Goal: Task Accomplishment & Management: Use online tool/utility

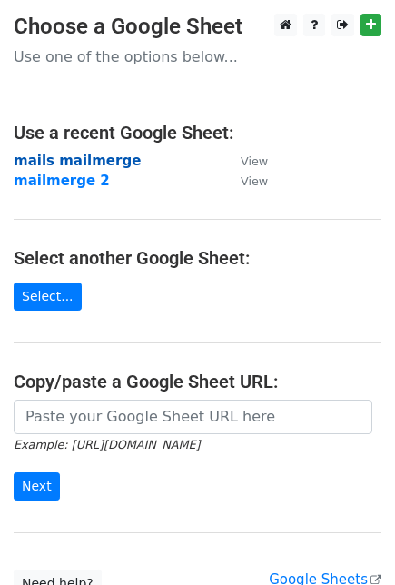
click at [75, 160] on strong "mails mailmerge" at bounding box center [77, 161] width 127 height 16
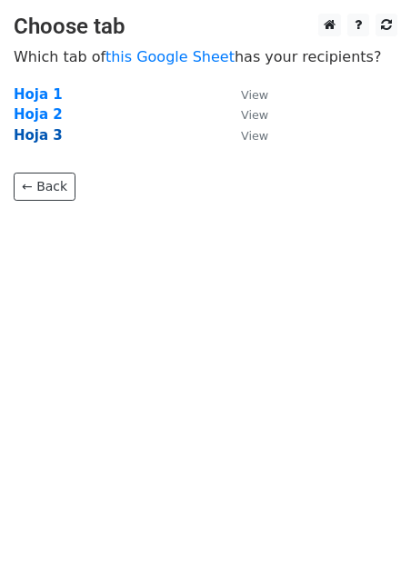
click at [38, 134] on strong "Hoja 3" at bounding box center [38, 135] width 49 height 16
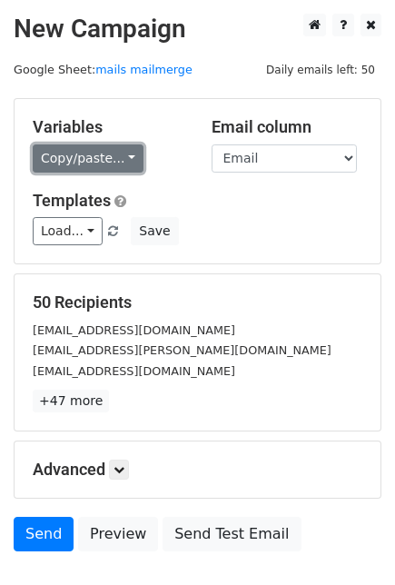
click at [112, 154] on link "Copy/paste..." at bounding box center [88, 158] width 111 height 28
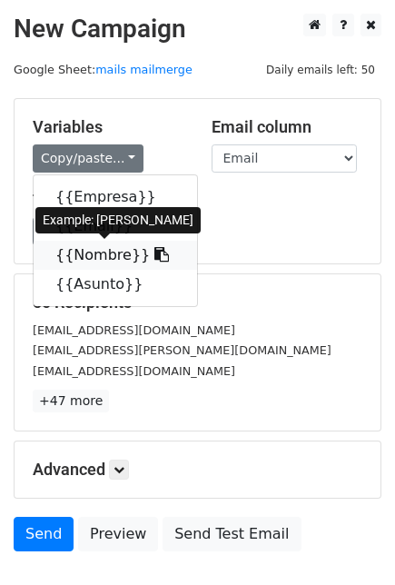
click at [113, 260] on link "{{Nombre}}" at bounding box center [116, 255] width 164 height 29
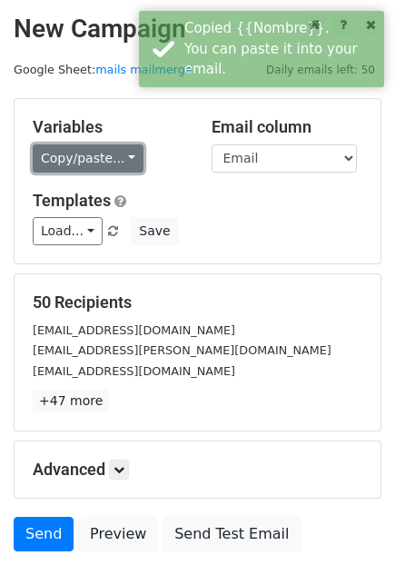
click at [85, 166] on link "Copy/paste..." at bounding box center [88, 158] width 111 height 28
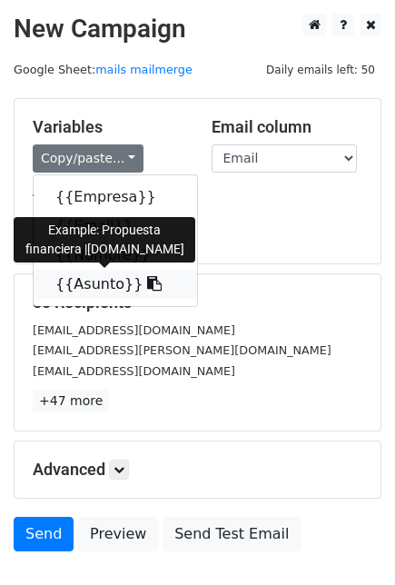
click at [72, 274] on link "{{Asunto}}" at bounding box center [116, 284] width 164 height 29
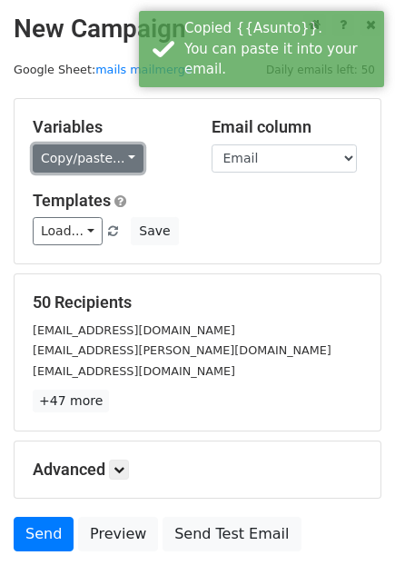
click at [84, 146] on link "Copy/paste..." at bounding box center [88, 158] width 111 height 28
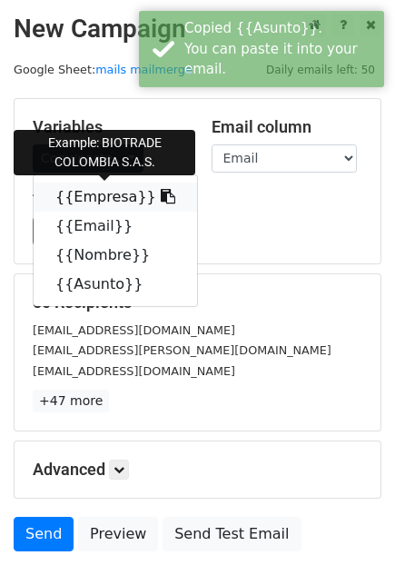
click at [104, 198] on link "{{Empresa}}" at bounding box center [116, 197] width 164 height 29
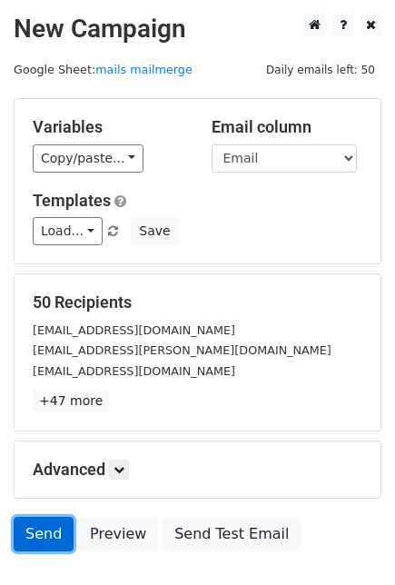
click at [47, 522] on link "Send" at bounding box center [44, 534] width 60 height 35
